Goal: Information Seeking & Learning: Check status

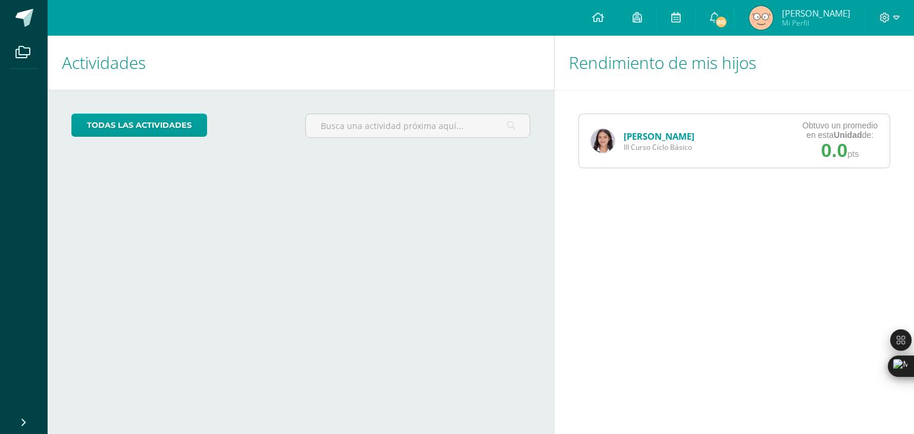
click at [599, 142] on img at bounding box center [603, 141] width 24 height 24
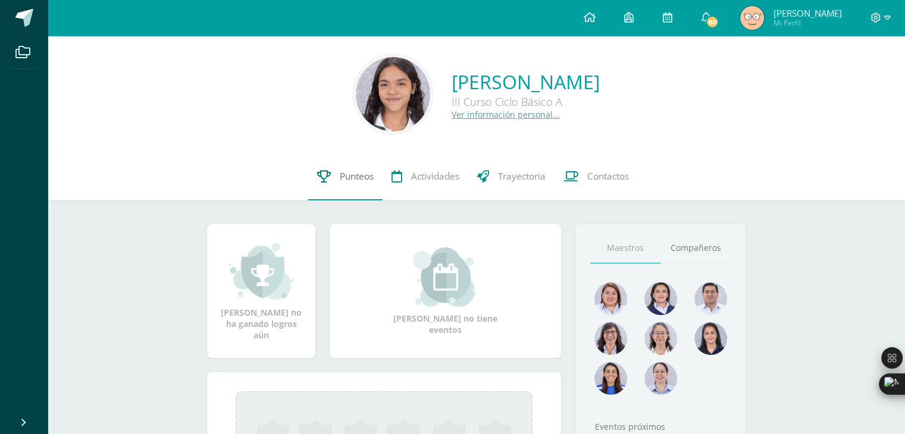
click at [336, 186] on link "Punteos" at bounding box center [345, 177] width 74 height 48
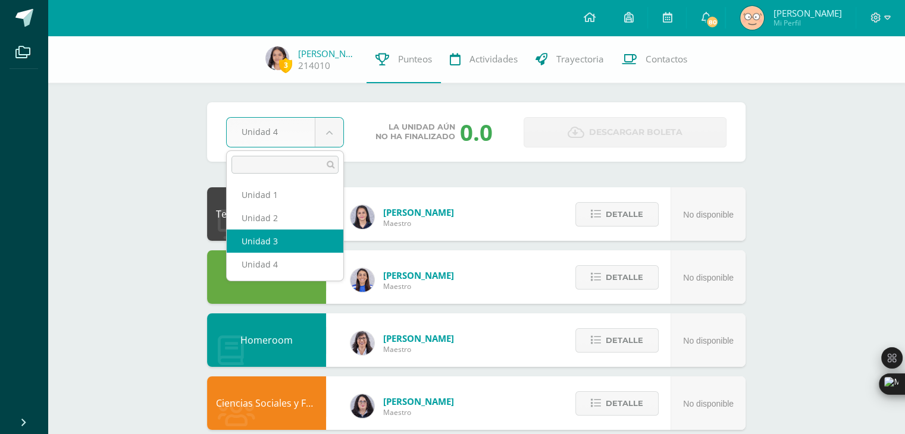
select select "Unidad 3"
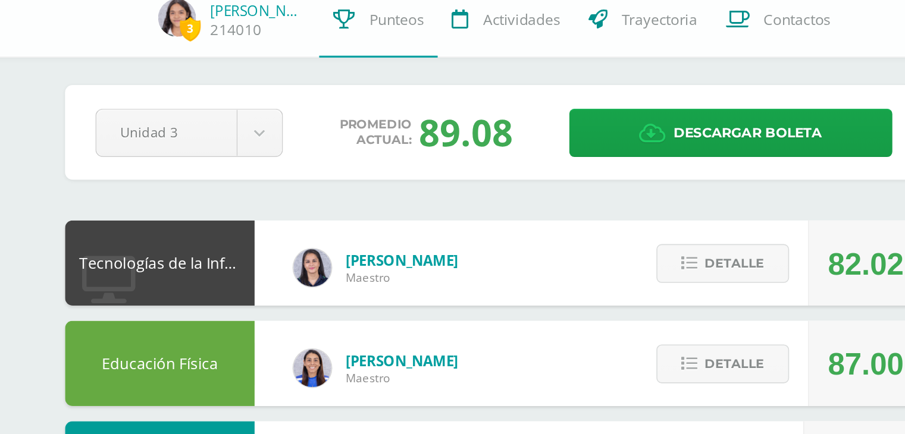
scroll to position [2, 0]
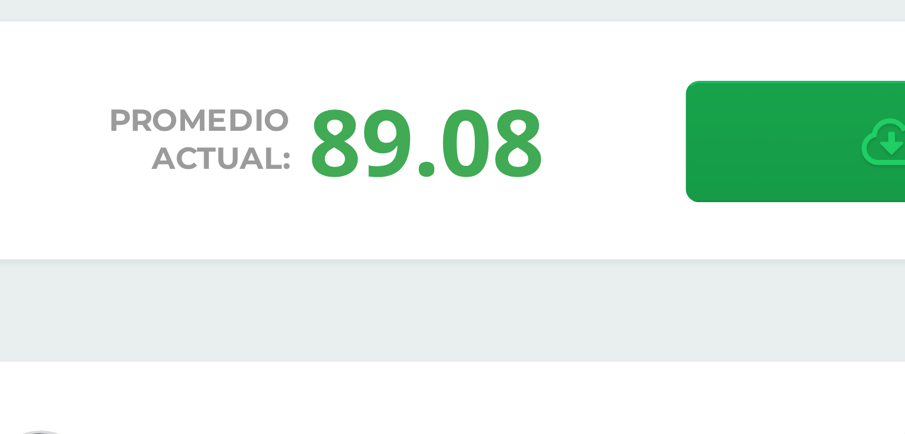
drag, startPoint x: 434, startPoint y: 132, endPoint x: 434, endPoint y: 123, distance: 8.9
click at [434, 123] on div "89.08" at bounding box center [458, 130] width 59 height 31
drag, startPoint x: 434, startPoint y: 123, endPoint x: 496, endPoint y: 137, distance: 63.3
click at [503, 138] on div "Promedio actual: 89.08" at bounding box center [433, 130] width 161 height 31
click at [463, 127] on div "89.08" at bounding box center [458, 130] width 59 height 31
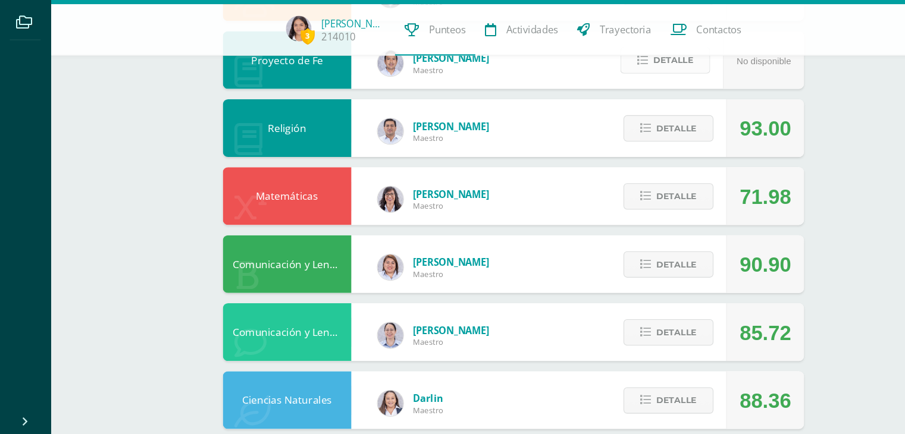
scroll to position [379, 0]
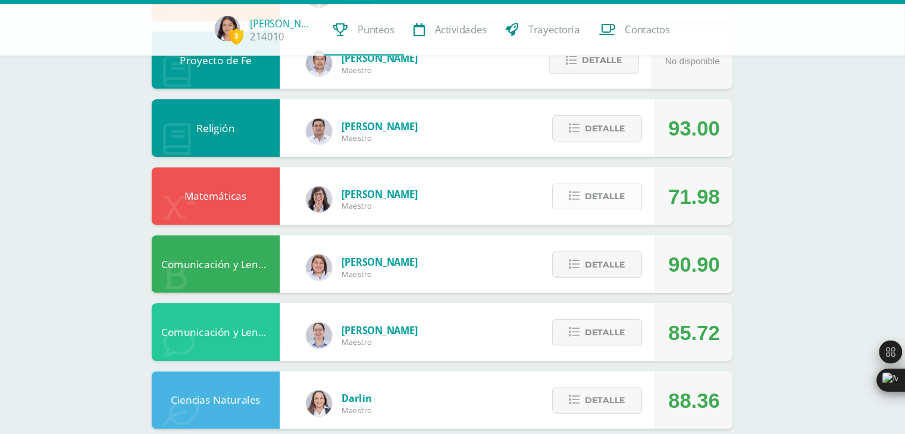
click at [636, 216] on span "Detalle" at bounding box center [626, 214] width 37 height 22
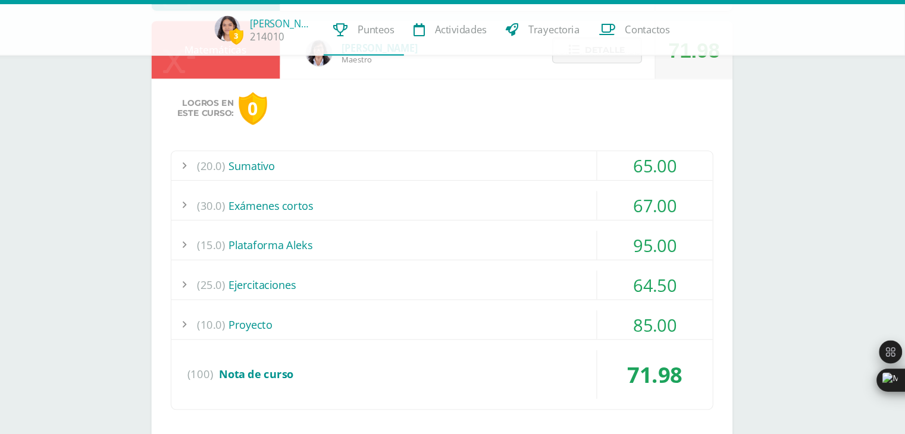
scroll to position [514, 0]
click at [532, 323] on div "(10.0) Proyecto" at bounding box center [475, 332] width 501 height 27
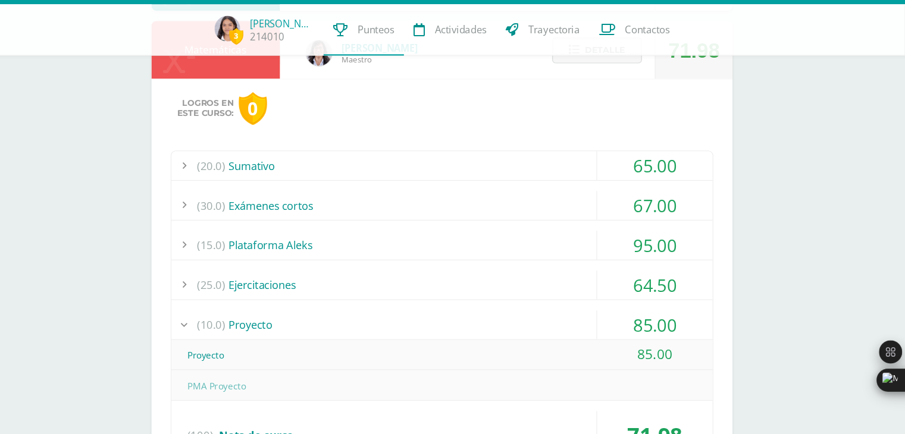
click at [532, 323] on div "(10.0) Proyecto" at bounding box center [475, 332] width 501 height 27
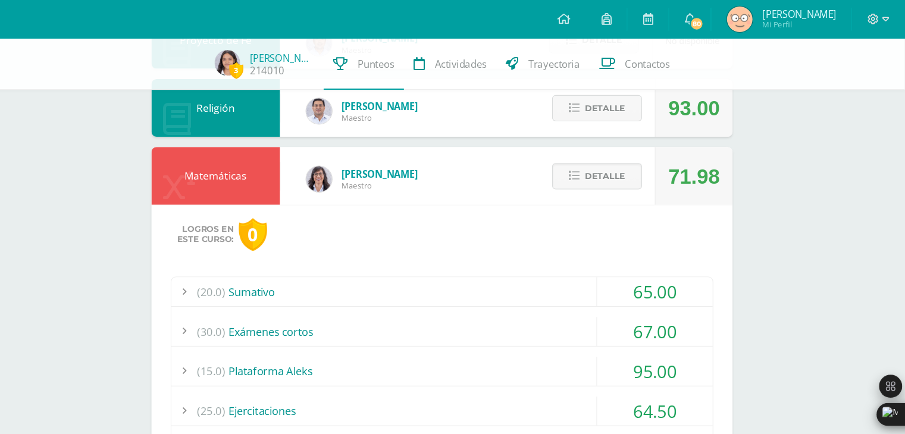
scroll to position [429, 0]
click at [624, 172] on span "Detalle" at bounding box center [626, 164] width 37 height 22
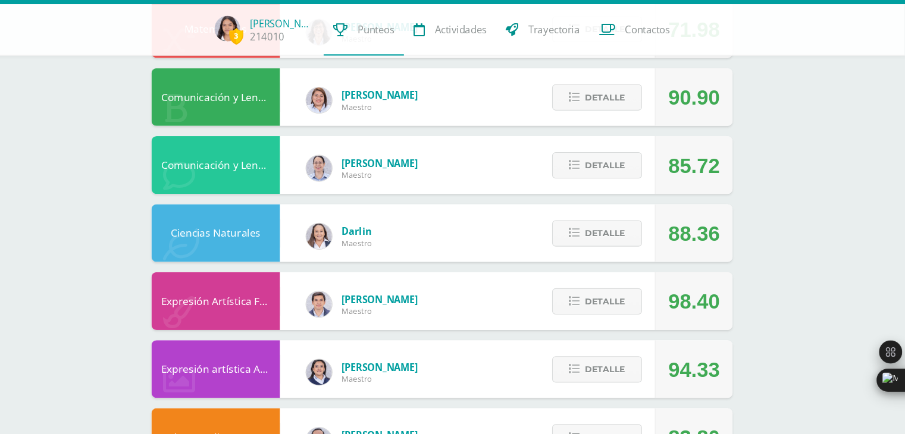
scroll to position [580, 0]
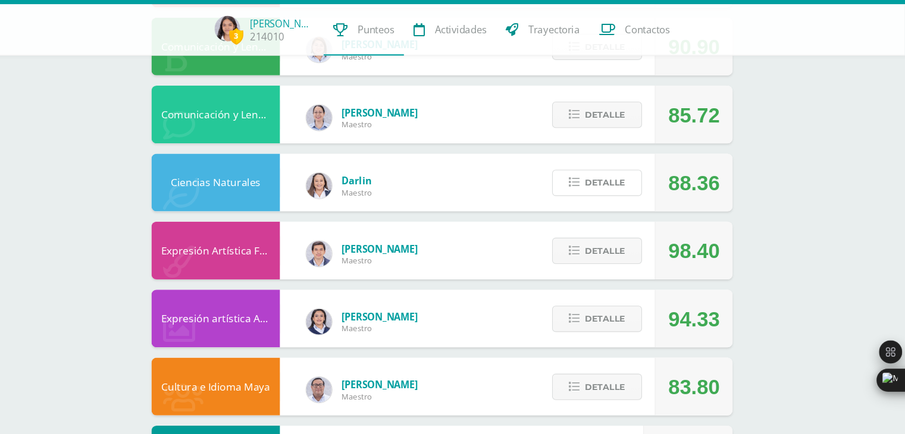
click at [624, 203] on span "Detalle" at bounding box center [626, 201] width 37 height 22
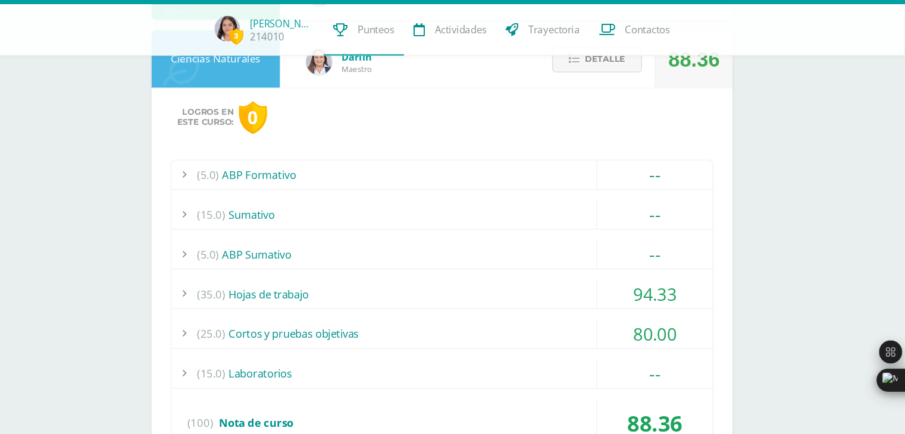
scroll to position [707, 0]
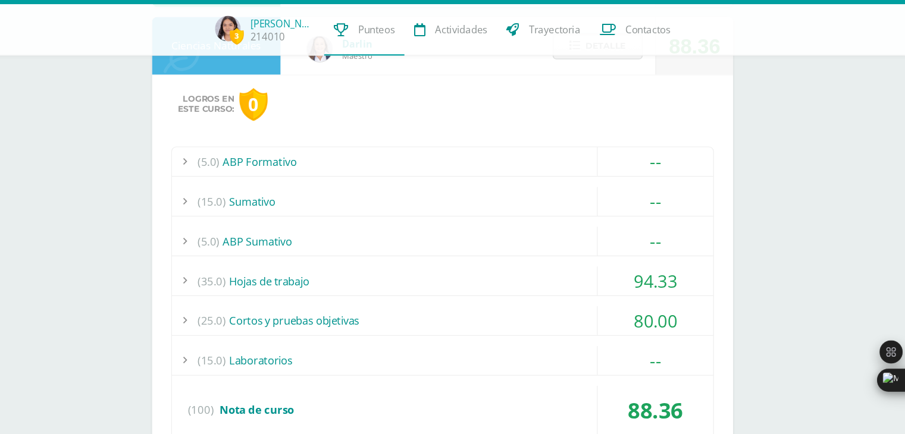
click at [593, 222] on div "(15.0) Sumativo" at bounding box center [475, 218] width 501 height 27
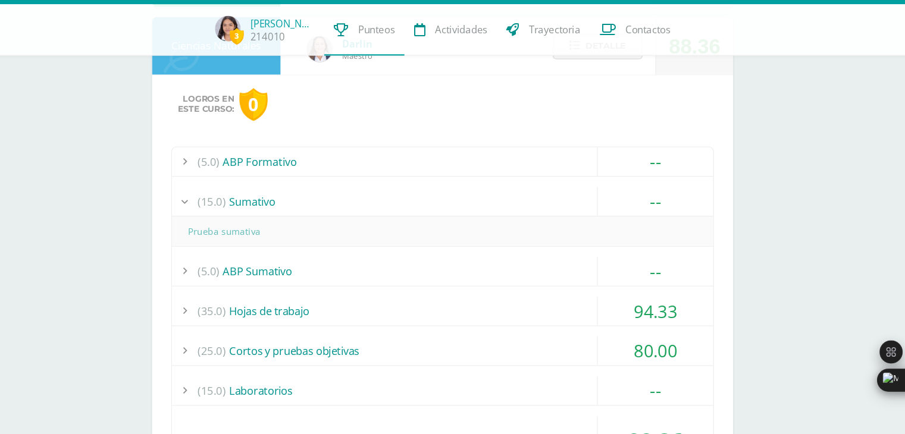
click at [593, 222] on div "(15.0) Sumativo" at bounding box center [475, 218] width 501 height 27
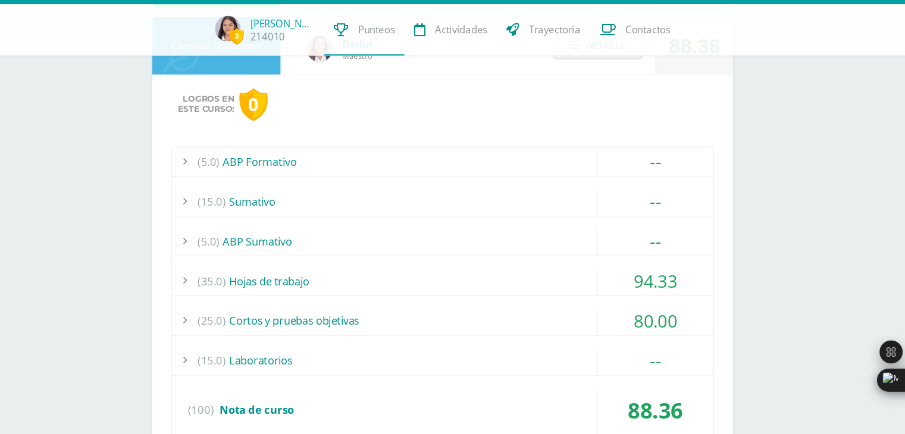
click at [593, 222] on div "(15.0) Sumativo" at bounding box center [475, 218] width 501 height 27
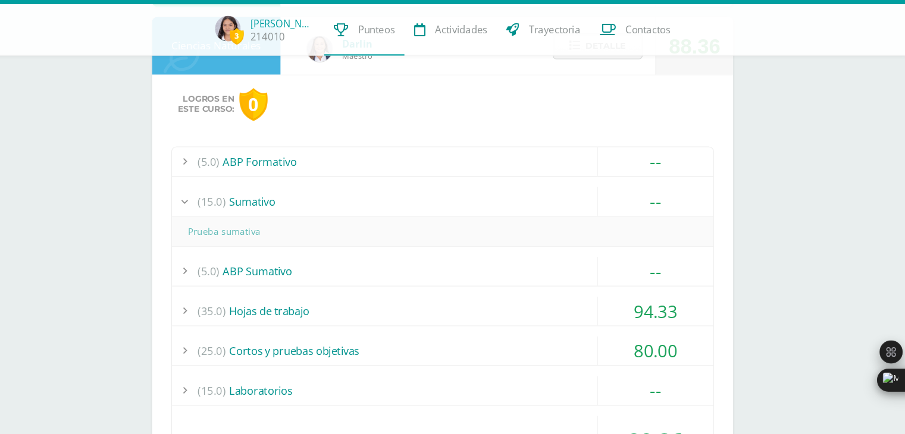
click at [593, 222] on div "(15.0) Sumativo" at bounding box center [475, 218] width 501 height 27
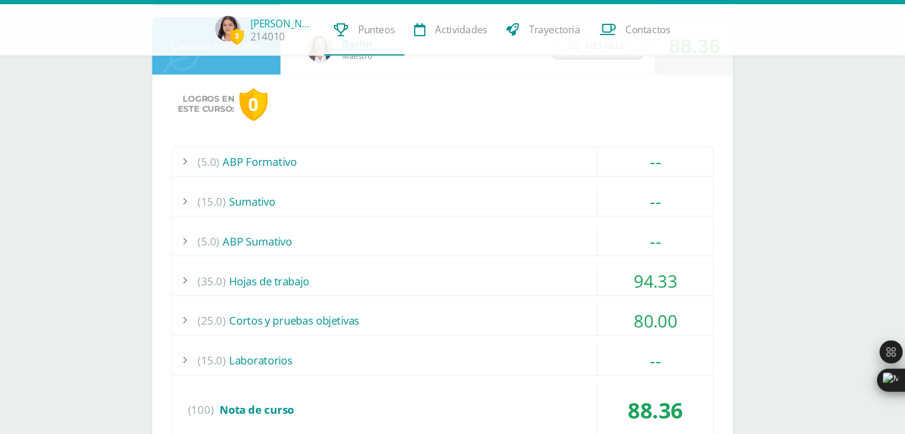
click at [567, 183] on div "(5.0) ABP Formativo" at bounding box center [475, 181] width 501 height 27
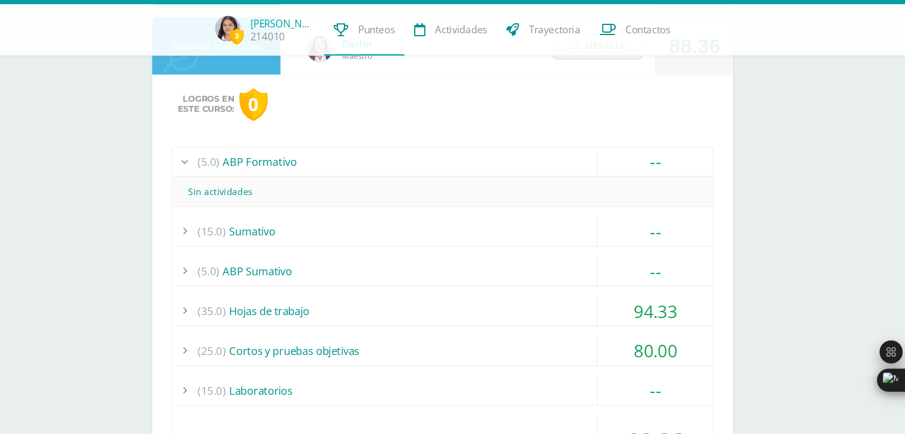
click at [567, 183] on div "(5.0) ABP Formativo" at bounding box center [475, 181] width 501 height 27
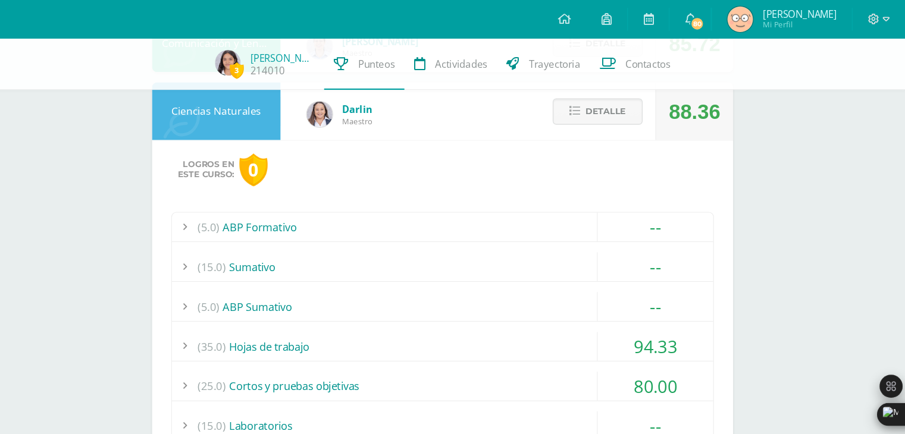
scroll to position [669, 0]
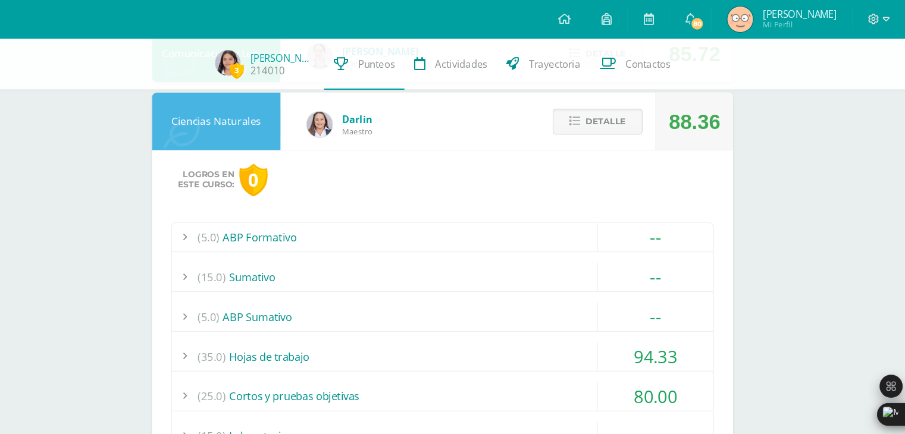
click at [634, 118] on span "Detalle" at bounding box center [626, 113] width 37 height 22
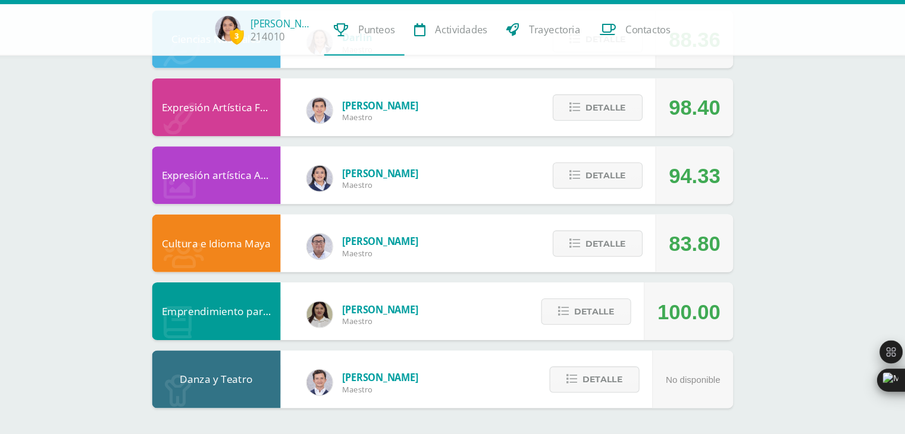
scroll to position [713, 0]
click at [614, 263] on span "Detalle" at bounding box center [626, 258] width 37 height 22
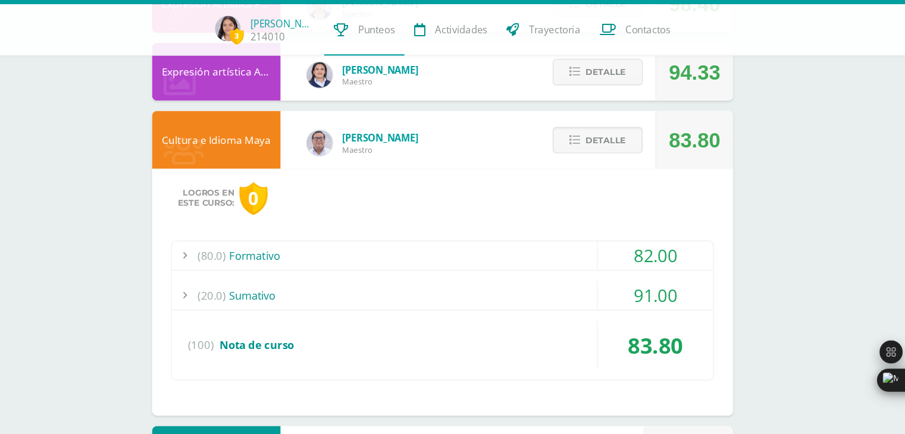
scroll to position [811, 0]
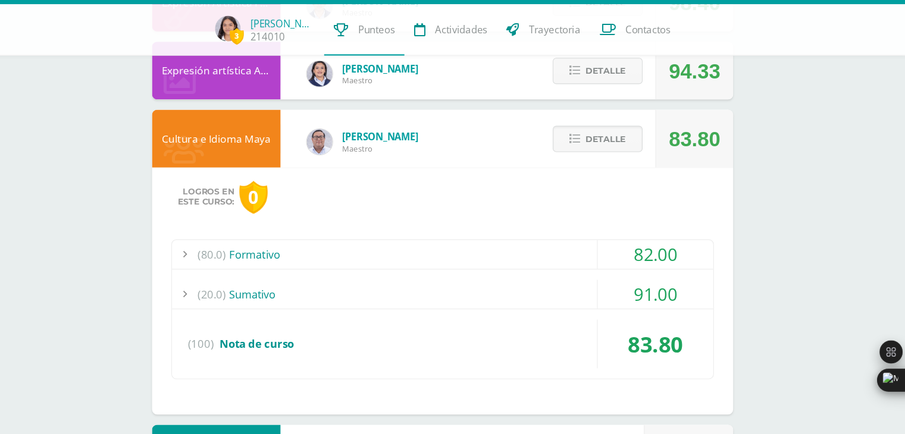
drag, startPoint x: 617, startPoint y: 274, endPoint x: 536, endPoint y: 297, distance: 84.3
click at [536, 297] on div "(20.0) Sumativo" at bounding box center [475, 304] width 501 height 27
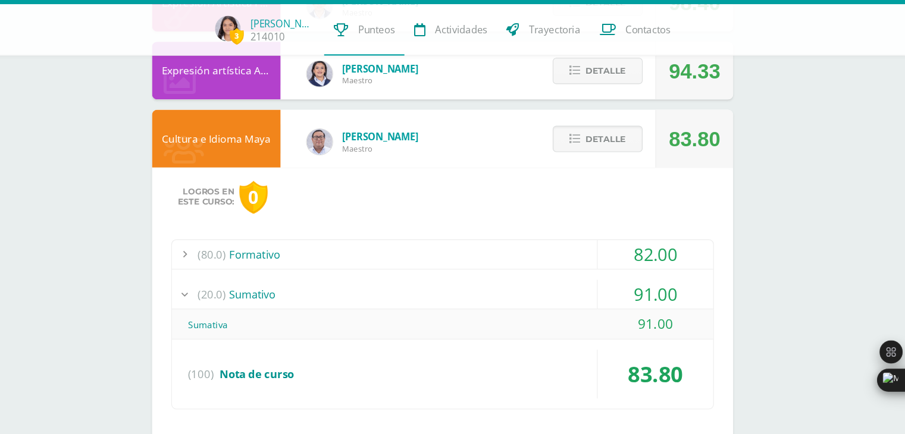
click at [536, 297] on div "(20.0) Sumativo" at bounding box center [475, 304] width 501 height 27
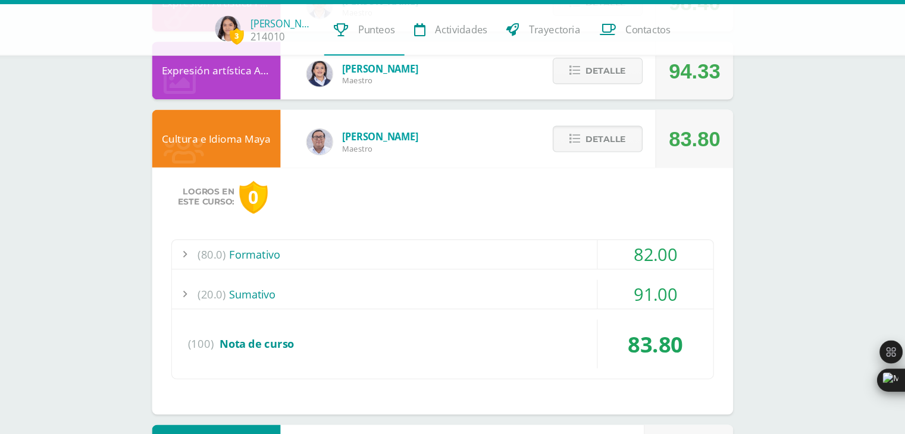
click at [510, 266] on div "(80.0) Formativo" at bounding box center [475, 267] width 501 height 27
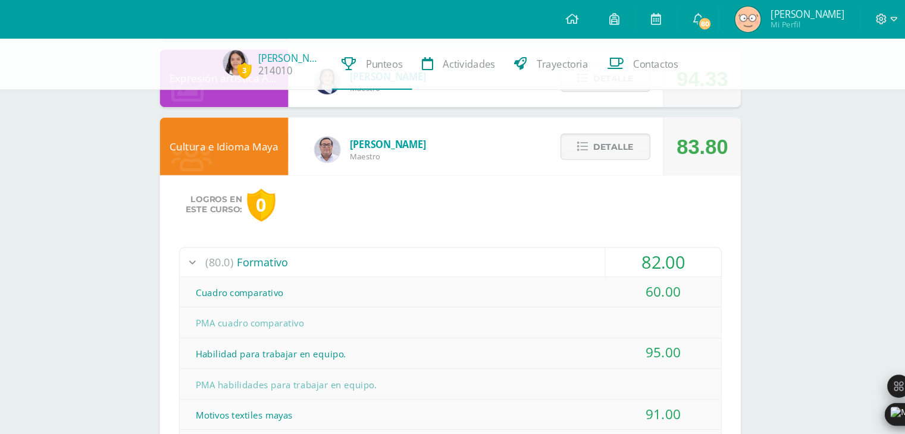
scroll to position [834, 0]
click at [525, 249] on div "(80.0) Formativo" at bounding box center [475, 243] width 501 height 27
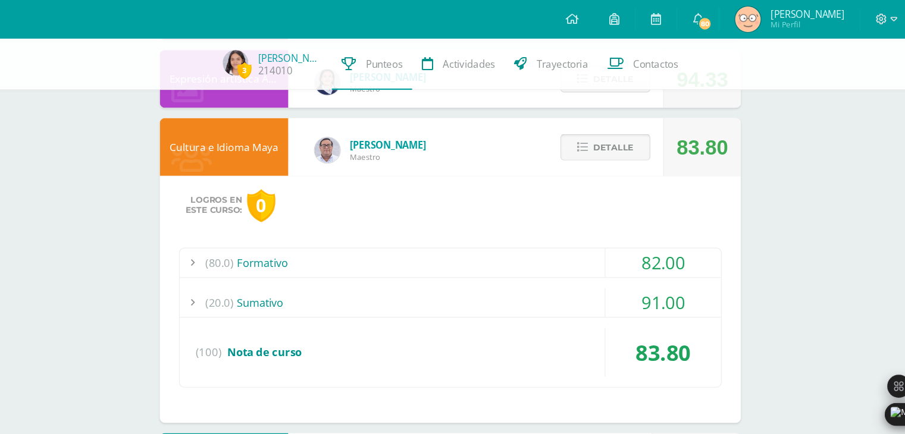
click at [636, 129] on span "Detalle" at bounding box center [626, 136] width 37 height 22
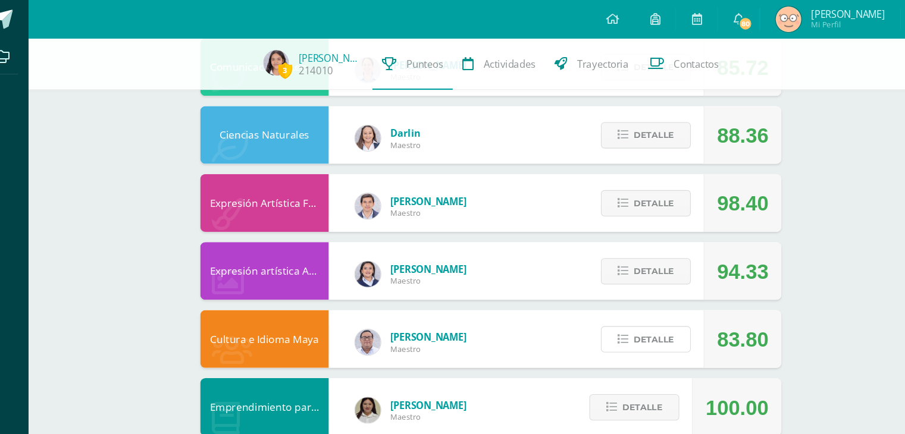
scroll to position [644, 0]
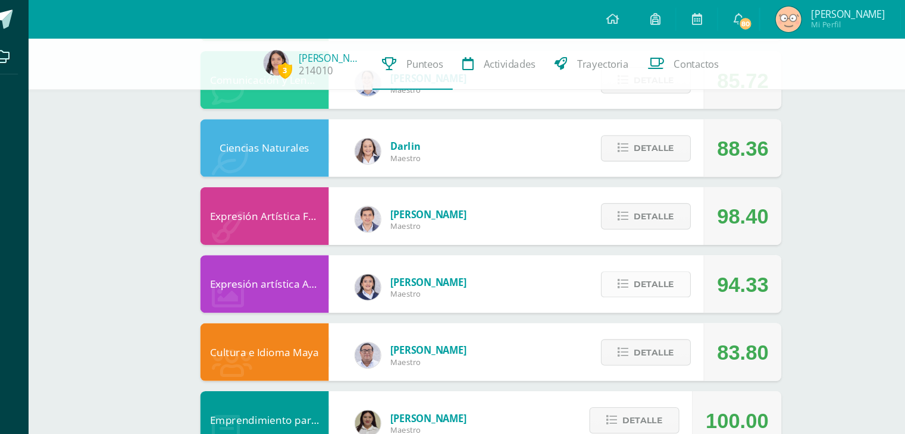
click at [620, 270] on span "Detalle" at bounding box center [626, 264] width 37 height 22
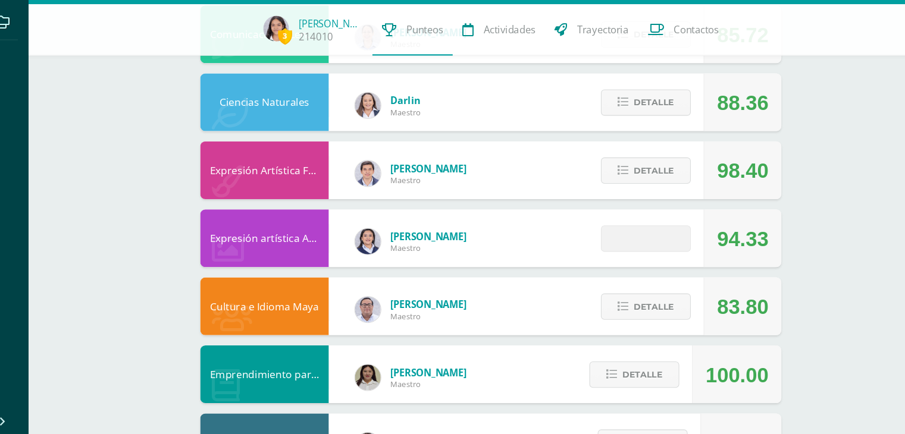
scroll to position [657, 0]
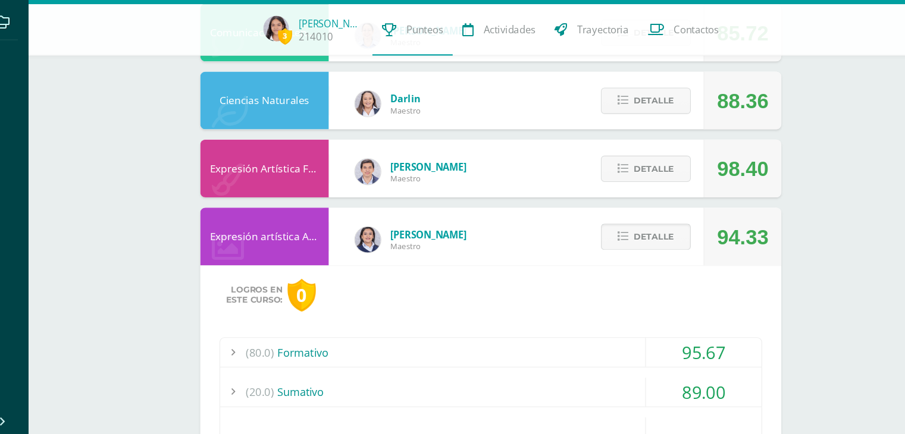
click at [626, 259] on span "Detalle" at bounding box center [626, 251] width 37 height 22
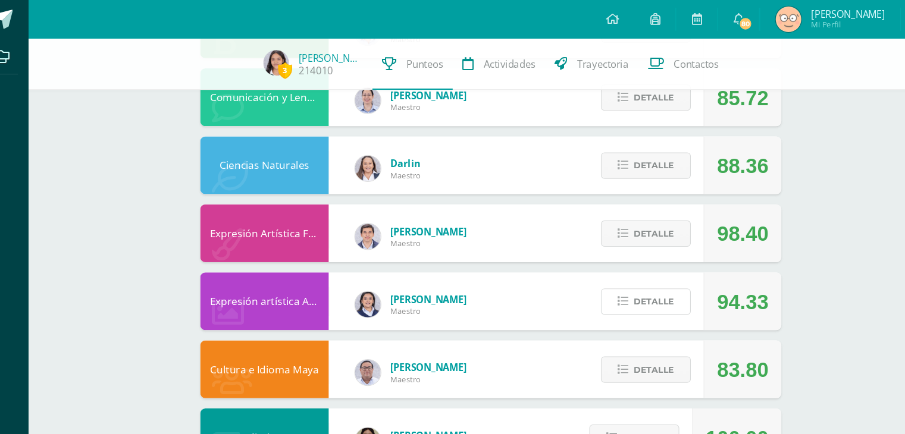
scroll to position [626, 0]
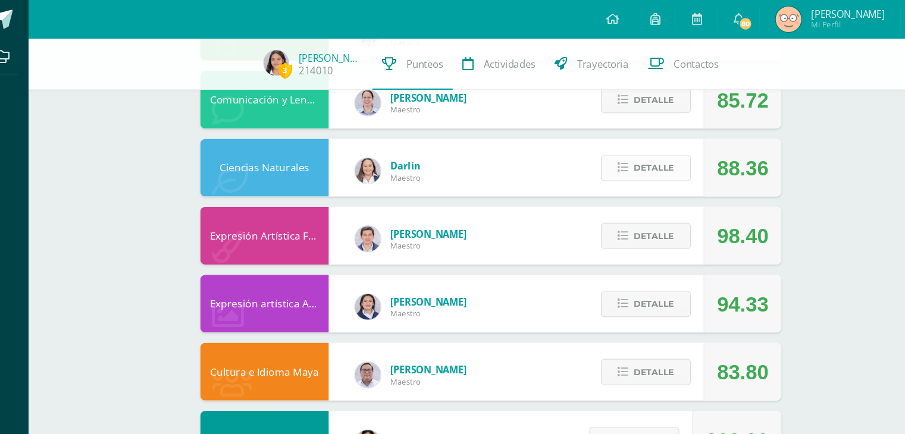
click at [618, 162] on span "Detalle" at bounding box center [626, 156] width 37 height 22
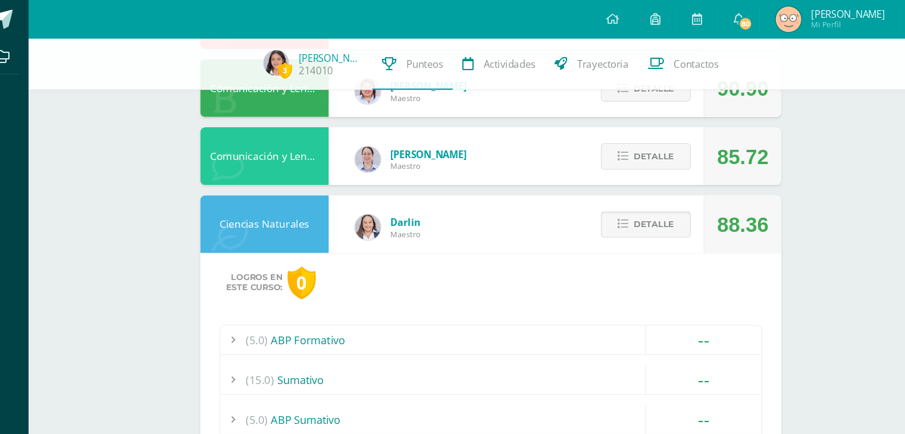
scroll to position [572, 0]
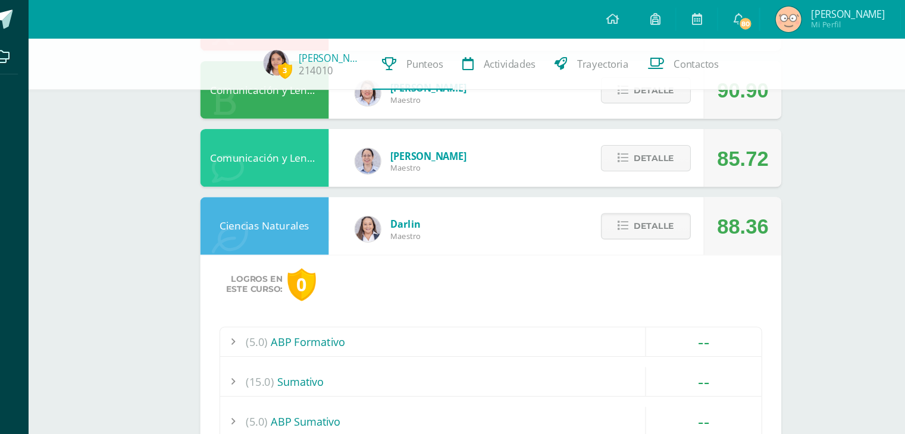
click at [626, 224] on div "Detalle" at bounding box center [616, 210] width 113 height 54
click at [636, 211] on span "Detalle" at bounding box center [626, 210] width 37 height 22
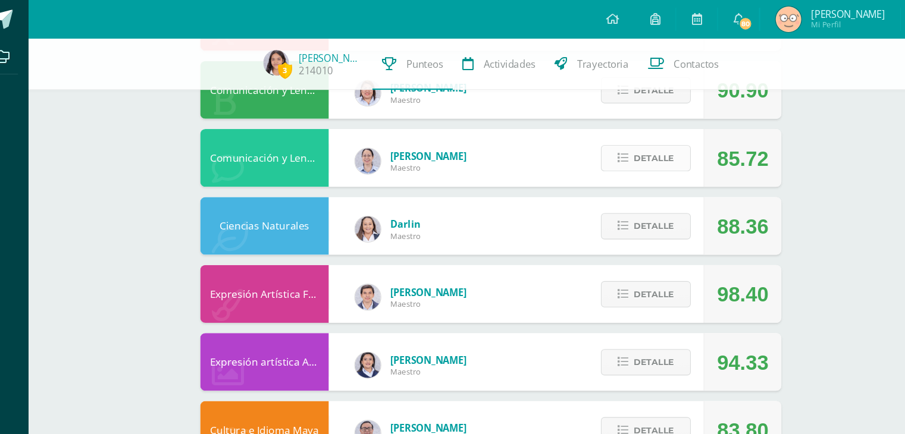
click at [626, 145] on span "Detalle" at bounding box center [626, 147] width 37 height 22
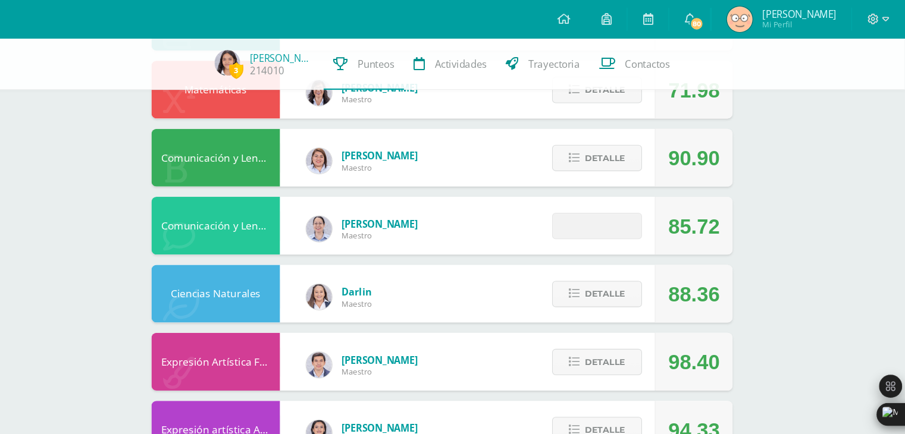
scroll to position [509, 0]
click at [626, 143] on span "Detalle" at bounding box center [626, 147] width 37 height 22
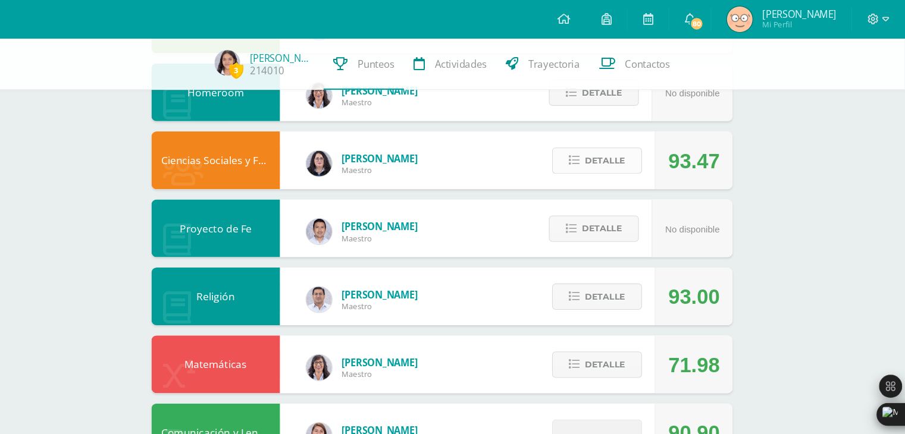
scroll to position [247, 0]
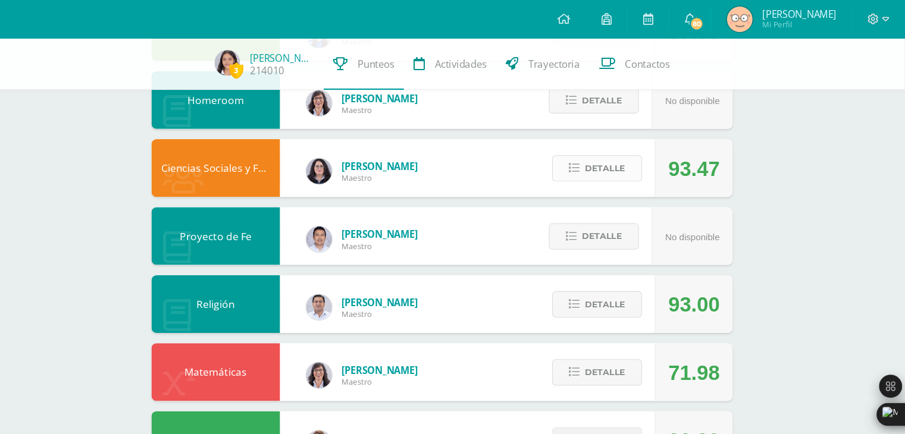
click at [622, 162] on span "Detalle" at bounding box center [626, 156] width 37 height 22
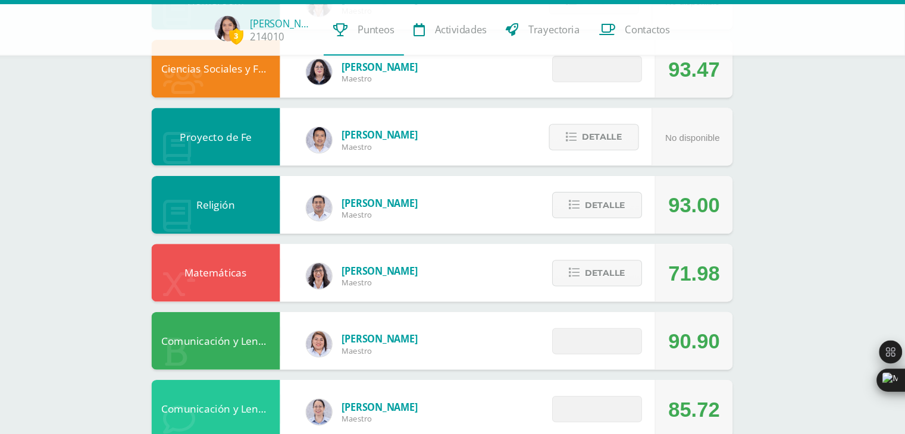
scroll to position [307, 0]
